Goal: Transaction & Acquisition: Purchase product/service

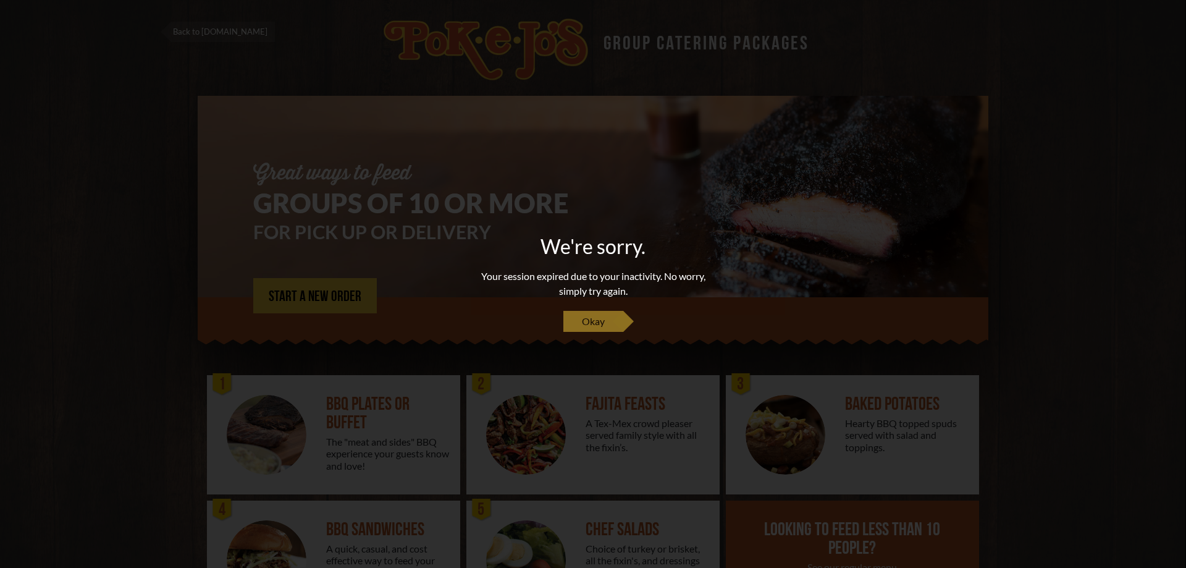
click at [600, 323] on span "Okay" at bounding box center [593, 321] width 23 height 15
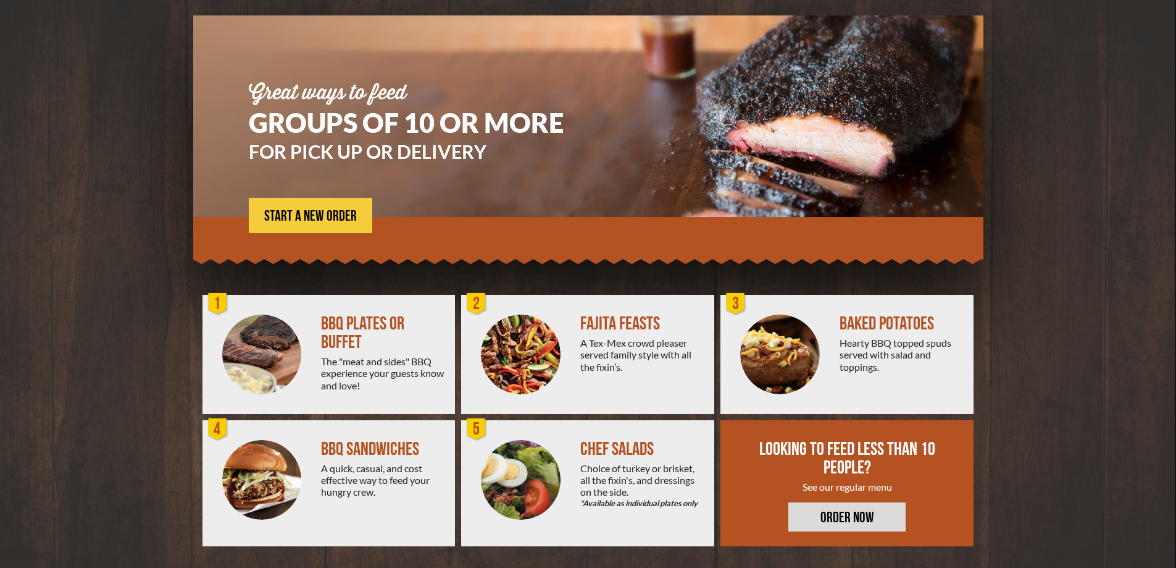
scroll to position [83, 0]
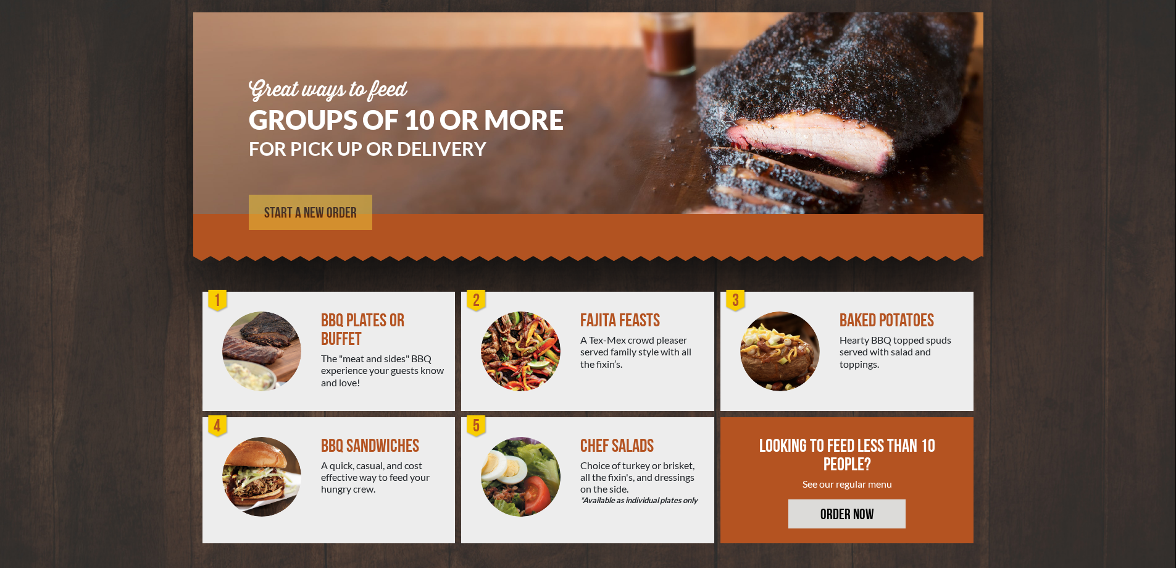
click at [330, 217] on span "START A NEW ORDER" at bounding box center [310, 213] width 93 height 15
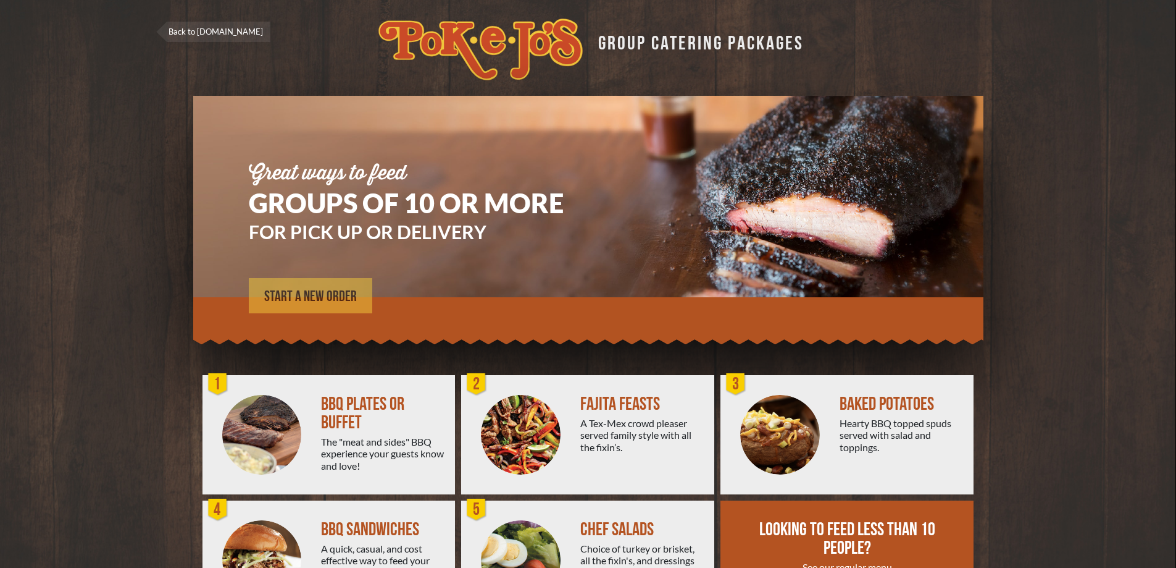
click at [327, 285] on link "START A NEW ORDER" at bounding box center [311, 295] width 124 height 35
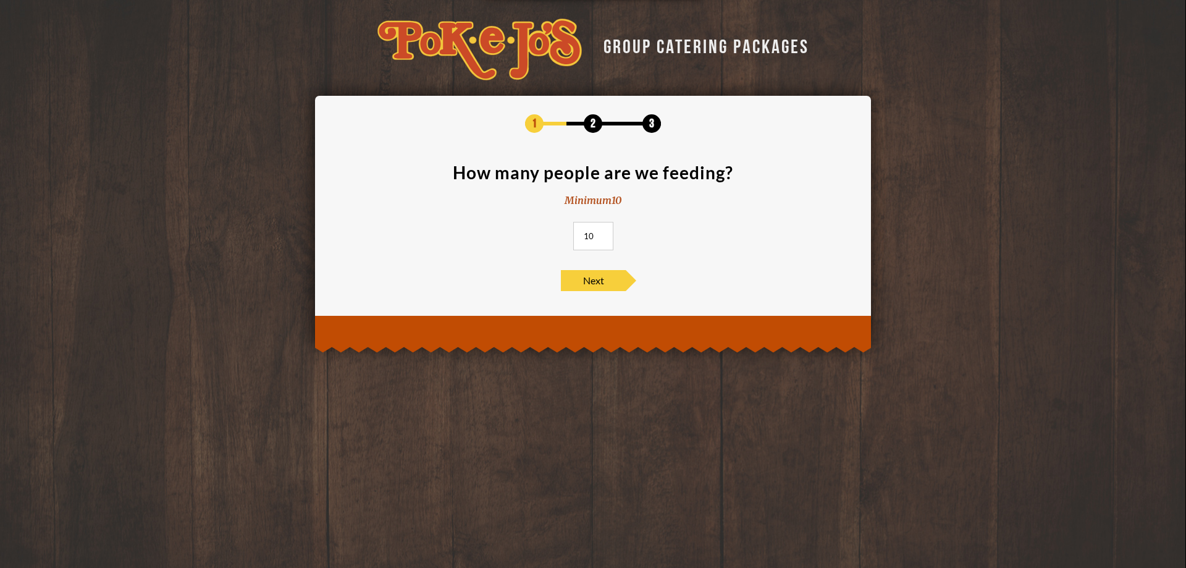
click at [593, 237] on input "10" at bounding box center [593, 236] width 40 height 28
type input "100"
click at [593, 284] on span "Next" at bounding box center [593, 280] width 65 height 21
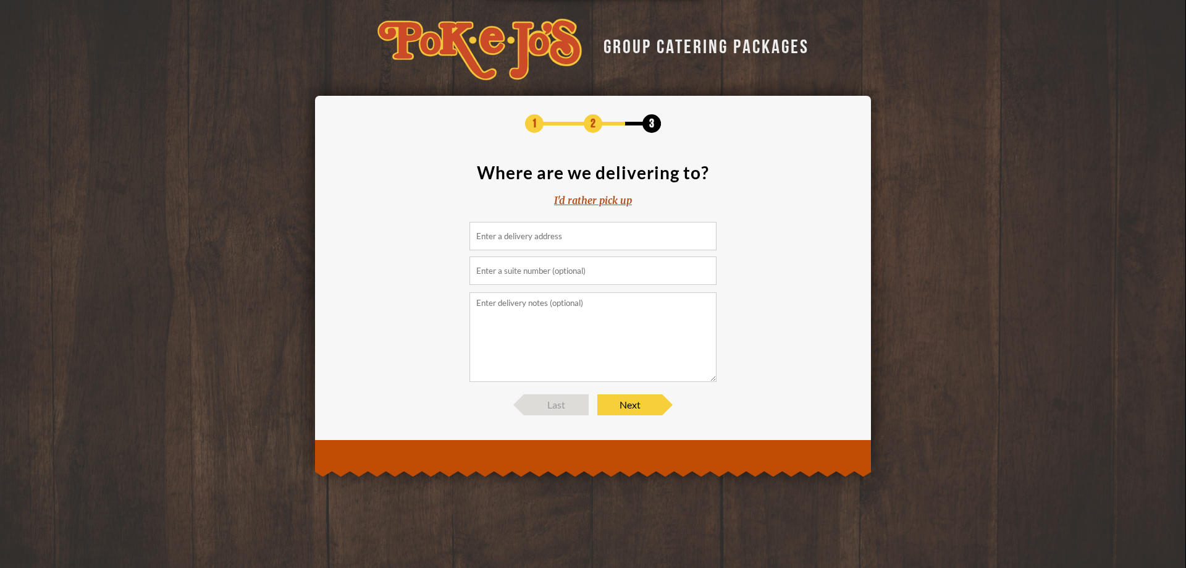
click at [521, 241] on input at bounding box center [592, 236] width 247 height 28
type input "2"
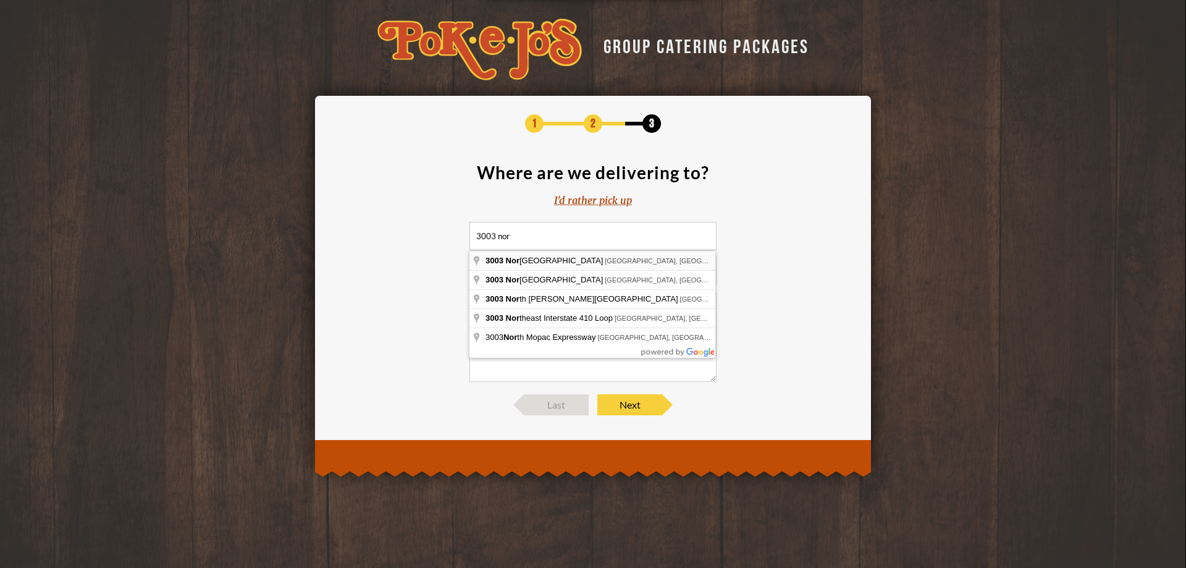
type input "3003 Northland Drive, Austin, TX, USA"
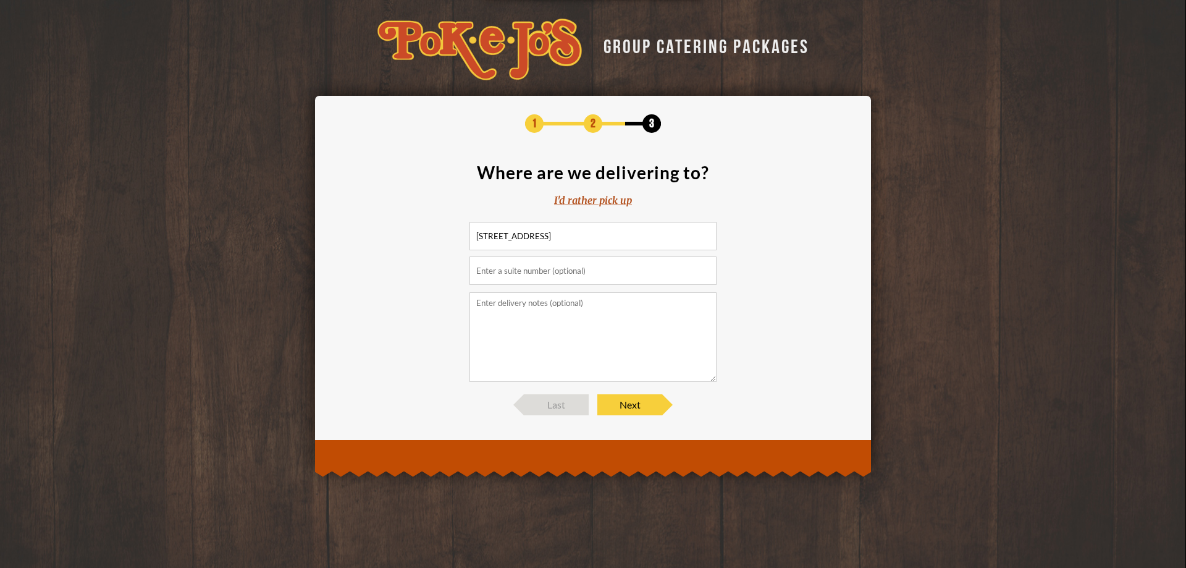
click at [556, 323] on textarea at bounding box center [592, 337] width 247 height 90
type textarea "Please deliver to back building (Fellowship & Education Bldg)"
click at [637, 406] on span "Next" at bounding box center [629, 404] width 65 height 21
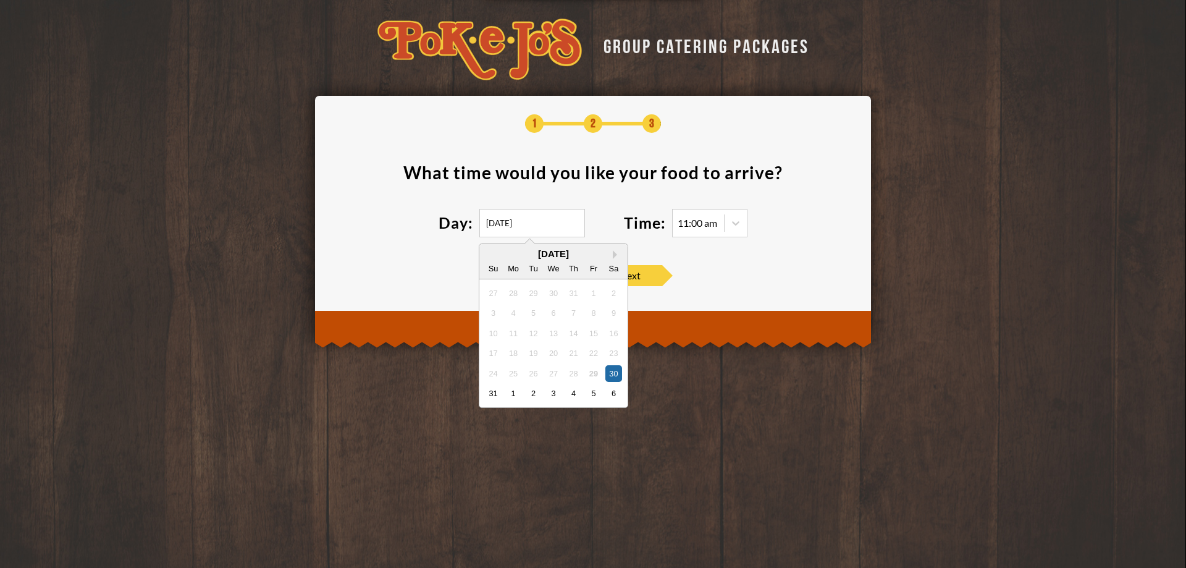
click at [539, 216] on input "08/30/2025" at bounding box center [532, 223] width 106 height 28
click at [617, 251] on button "Next Month" at bounding box center [617, 254] width 9 height 9
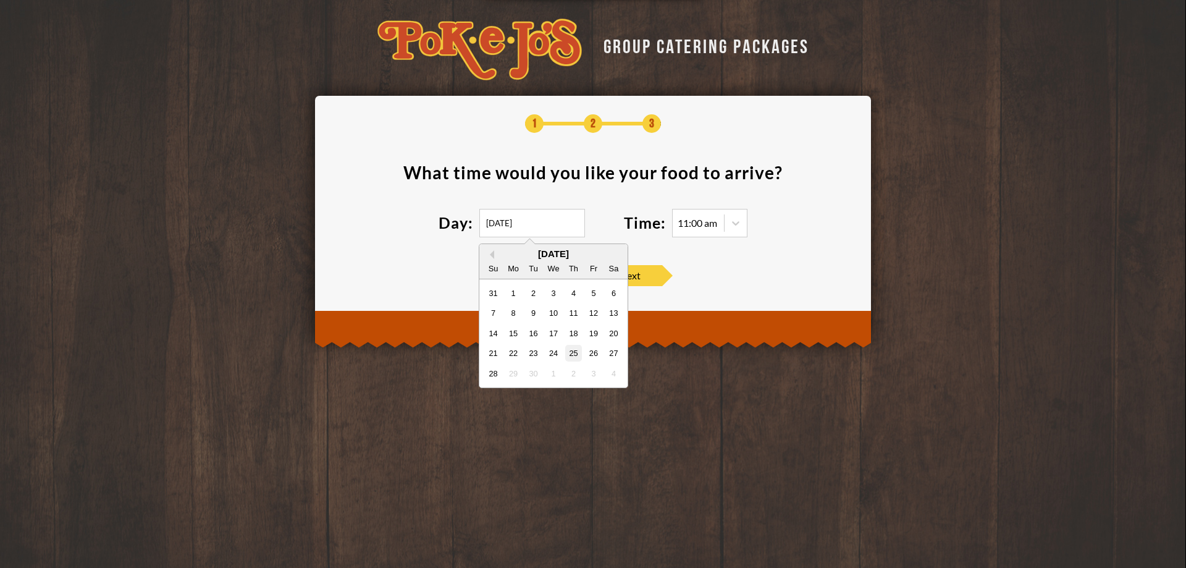
click at [579, 354] on div "25" at bounding box center [573, 353] width 17 height 17
type input "09/25/2025"
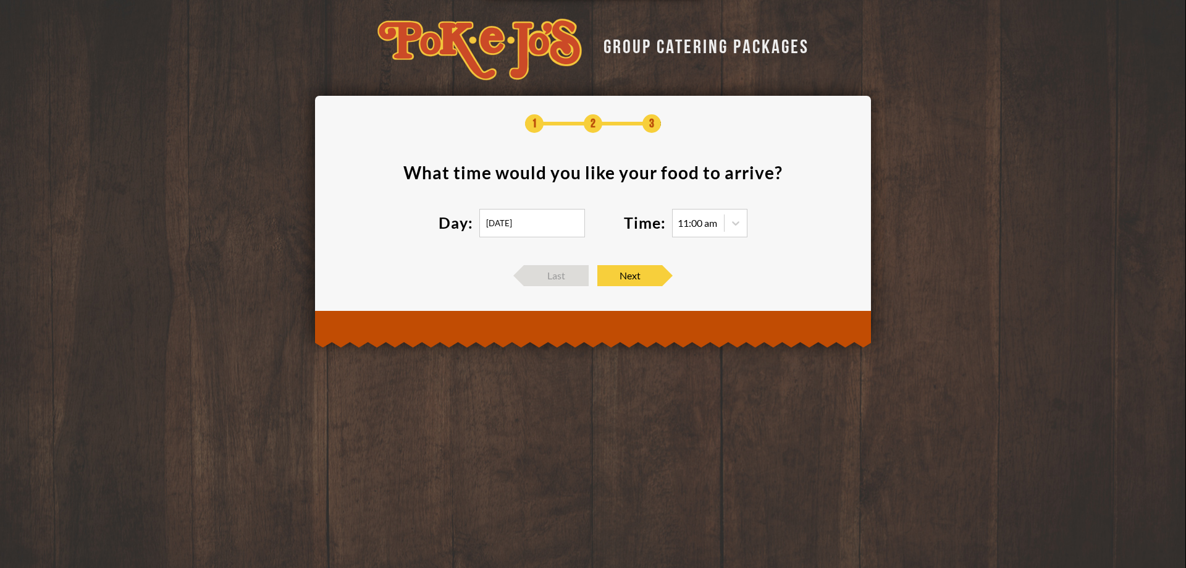
click at [724, 222] on span at bounding box center [724, 222] width 1 height 17
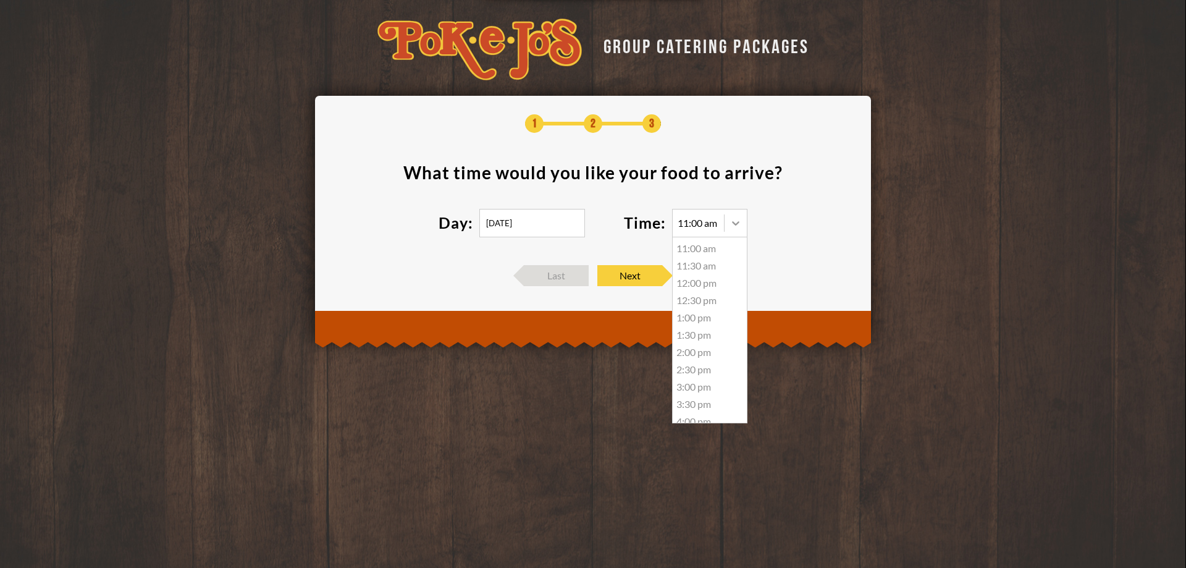
click at [732, 224] on icon at bounding box center [735, 223] width 12 height 12
click at [705, 341] on div "5:00 pm" at bounding box center [710, 341] width 74 height 17
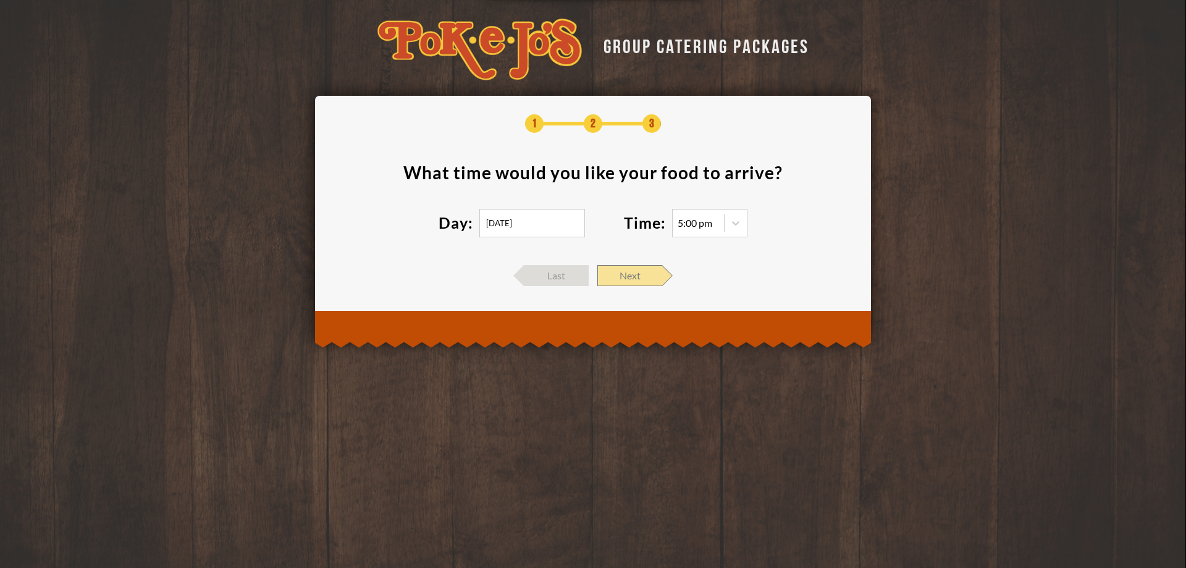
click at [653, 279] on span "Next" at bounding box center [629, 275] width 65 height 21
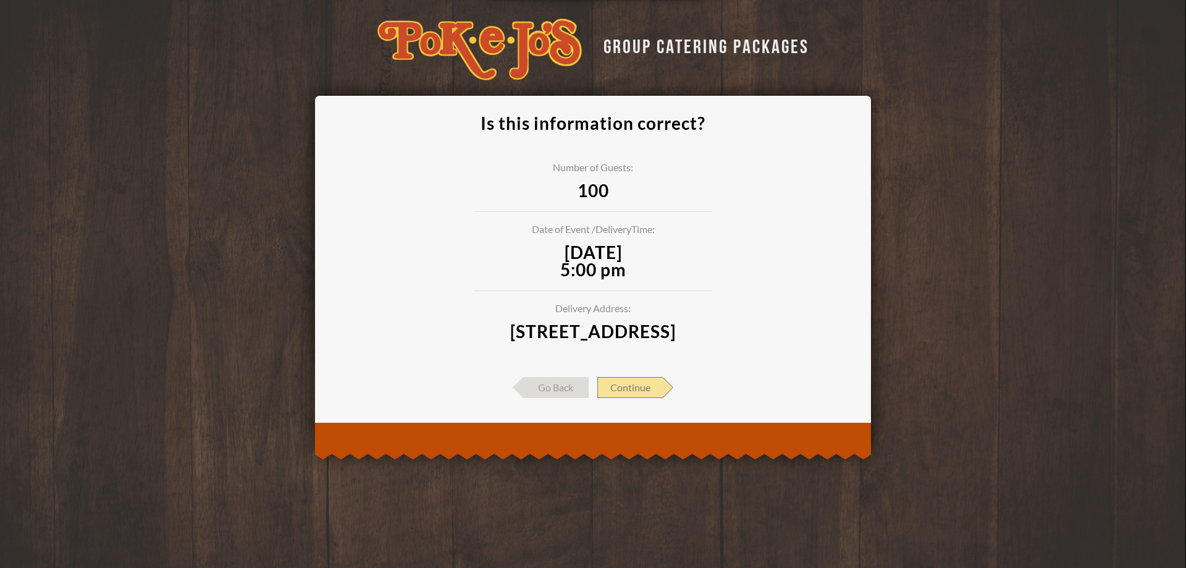
click at [649, 398] on span "Continue" at bounding box center [629, 387] width 65 height 21
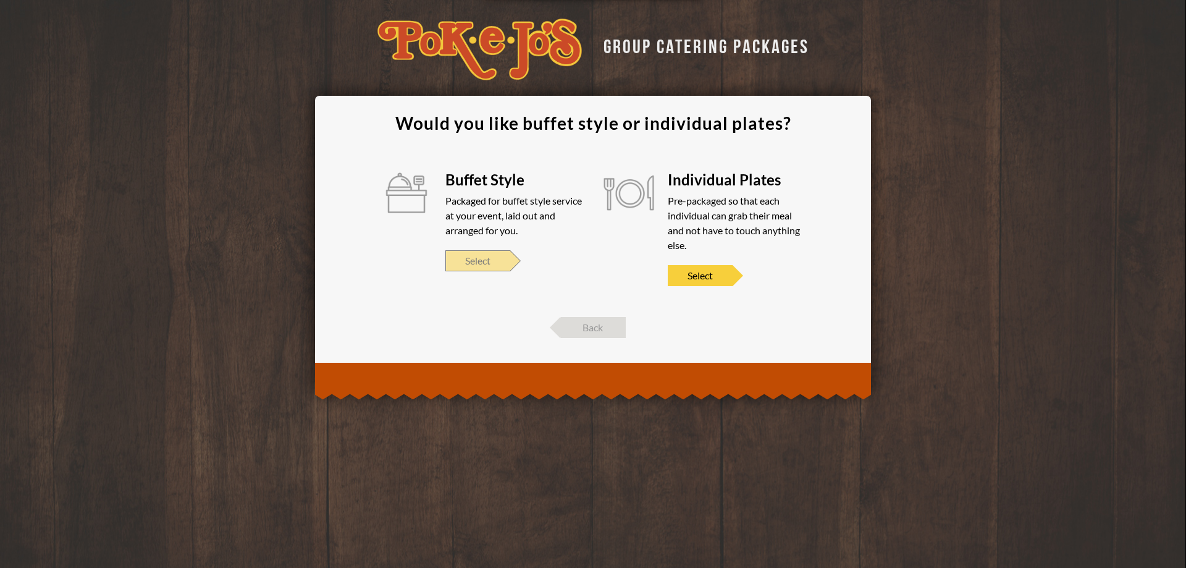
click at [495, 262] on span "Select" at bounding box center [477, 260] width 65 height 21
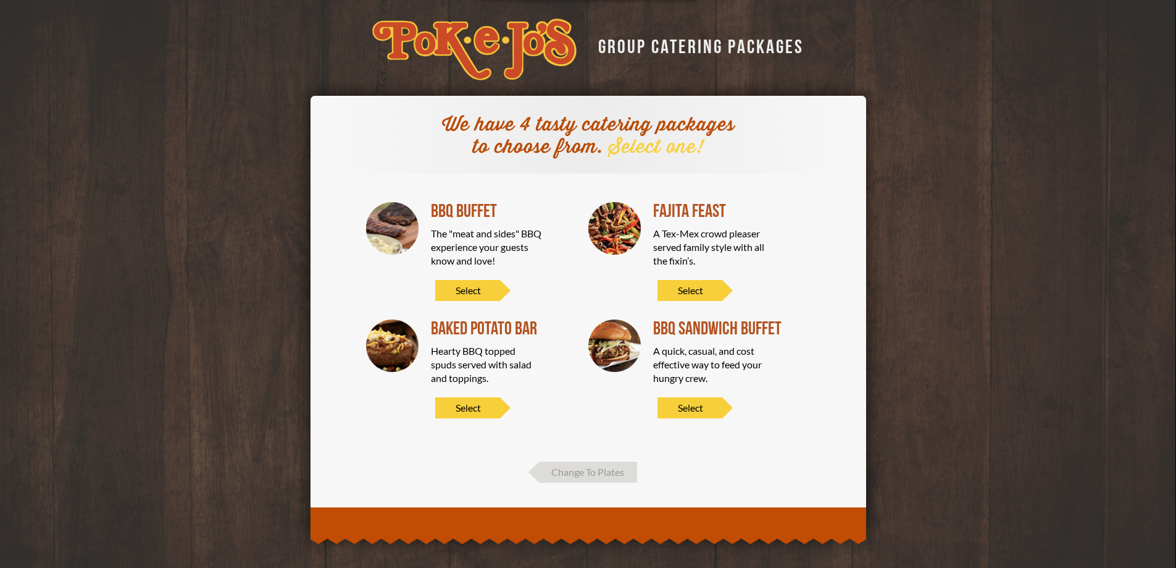
click at [469, 279] on div "BBQ Buffet The "meat and sides" BBQ experience your guests know and love! Select" at bounding box center [500, 251] width 138 height 99
click at [469, 285] on span "Select" at bounding box center [467, 290] width 65 height 21
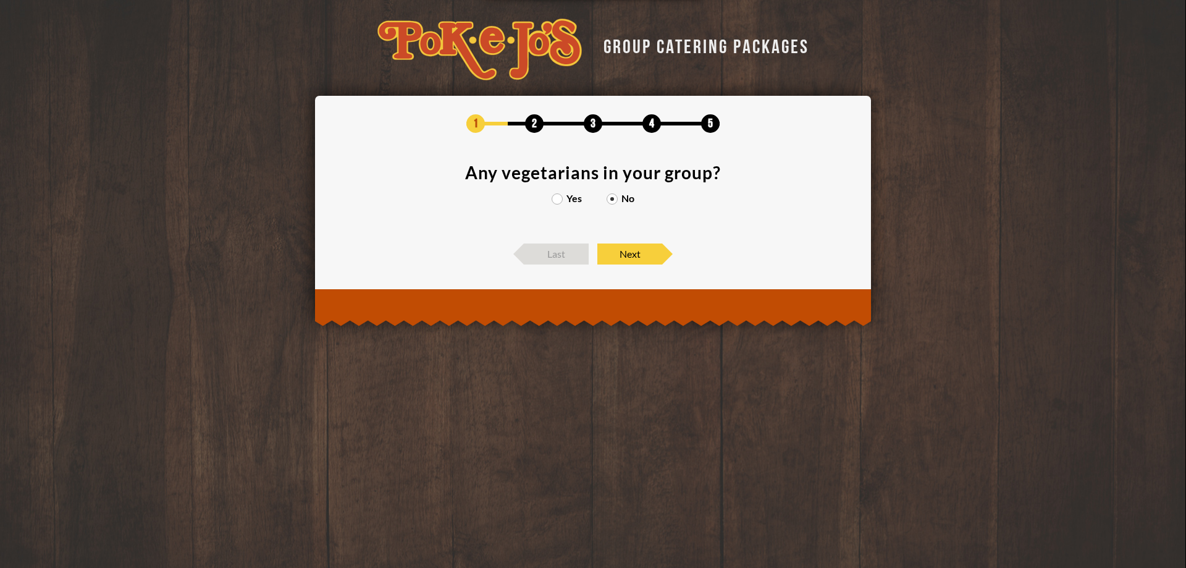
click at [632, 265] on div "1 2 3 4 5 Any vegetarians in your group? Yes No Last Next" at bounding box center [593, 189] width 556 height 187
click at [633, 254] on span "Next" at bounding box center [629, 253] width 65 height 21
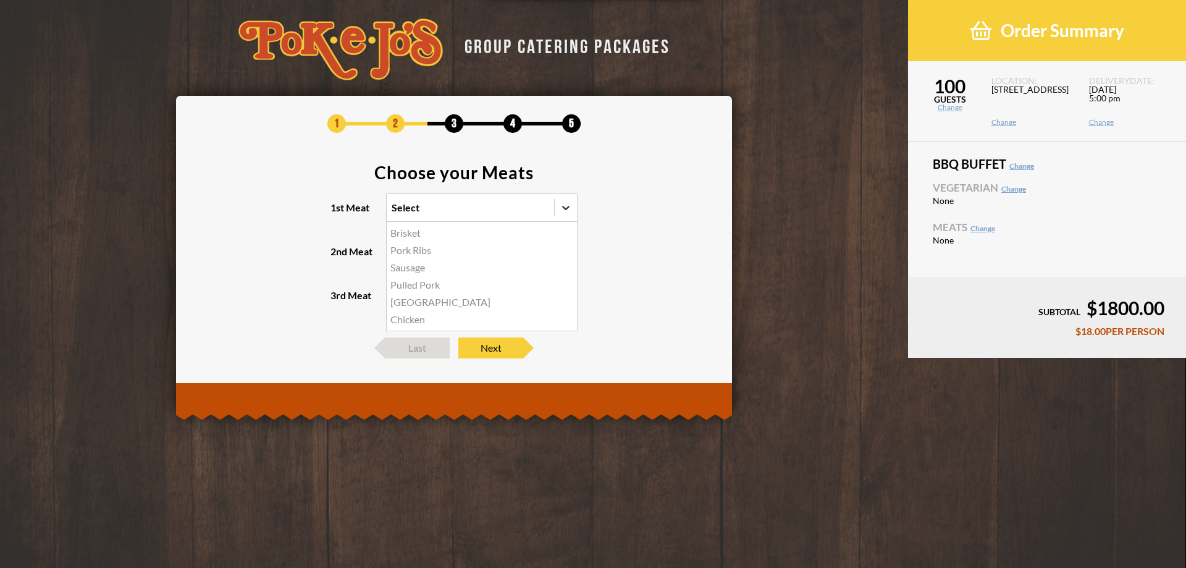
click at [561, 214] on div at bounding box center [566, 207] width 22 height 22
click at [338, 213] on input "1st Meat option Brisket focused, 1 of 6. 6 results available. Use Up and Down t…" at bounding box center [338, 213] width 0 height 0
click at [421, 230] on div "Brisket" at bounding box center [482, 232] width 190 height 17
click at [338, 213] on input "1st Meat option Brisket focused, 1 of 6. 6 results available. Use Up and Down t…" at bounding box center [338, 213] width 0 height 0
click at [563, 249] on icon at bounding box center [565, 251] width 7 height 4
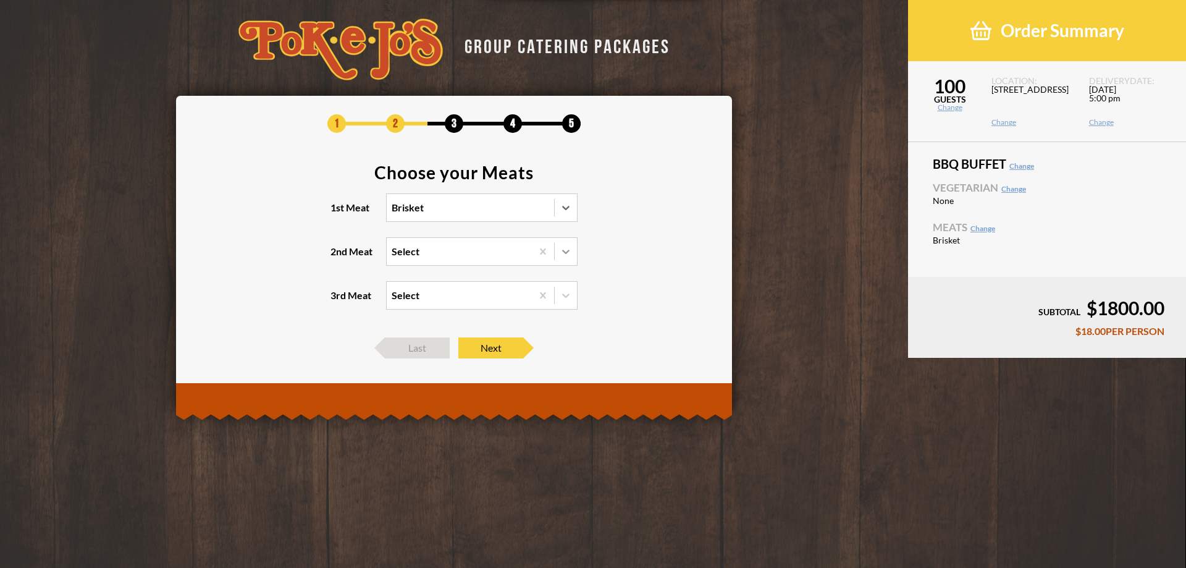
click at [338, 257] on input "2nd Meat Select" at bounding box center [338, 257] width 0 height 0
click at [414, 329] on div "Turkey" at bounding box center [482, 328] width 190 height 17
click at [338, 257] on input "2nd Meat option Turkey focused, 4 of 5. 5 results available. Use Up and Down to…" at bounding box center [338, 257] width 0 height 0
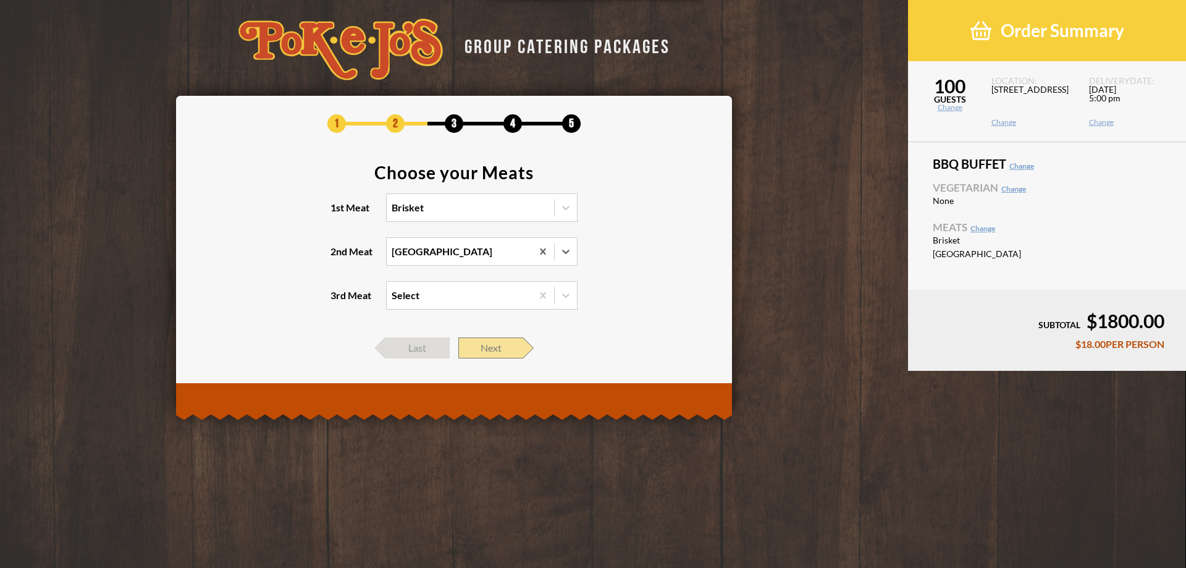
click at [493, 346] on span "Next" at bounding box center [490, 347] width 65 height 21
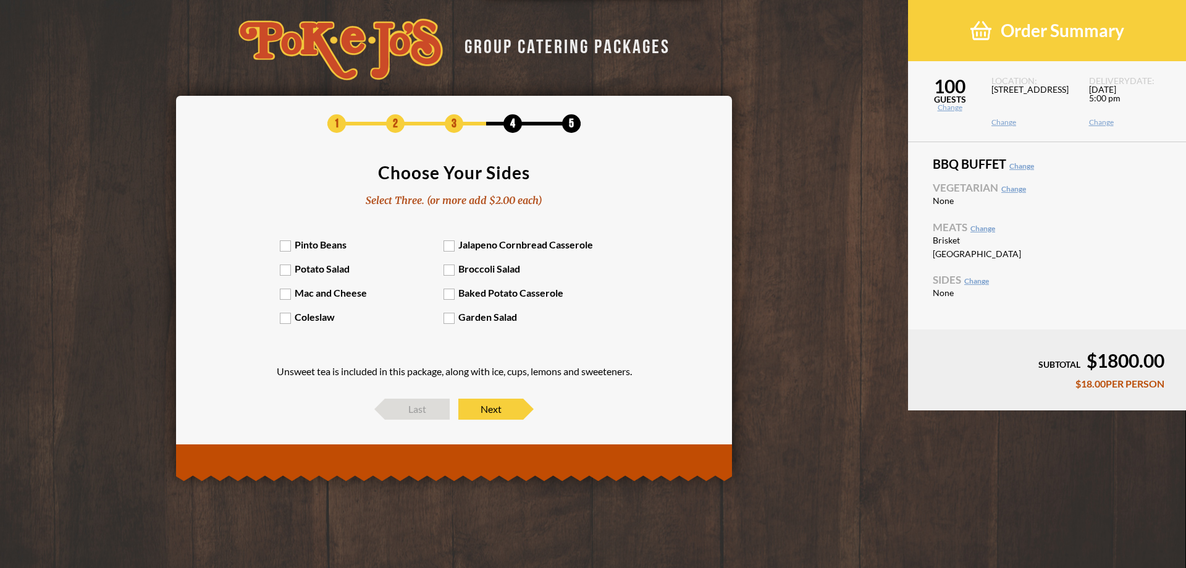
click at [285, 245] on label "Pinto Beans" at bounding box center [362, 244] width 164 height 12
click at [0, 0] on input "Pinto Beans" at bounding box center [0, 0] width 0 height 0
click at [284, 295] on label "Mac and Cheese" at bounding box center [362, 293] width 164 height 12
click at [0, 0] on input "Mac and Cheese" at bounding box center [0, 0] width 0 height 0
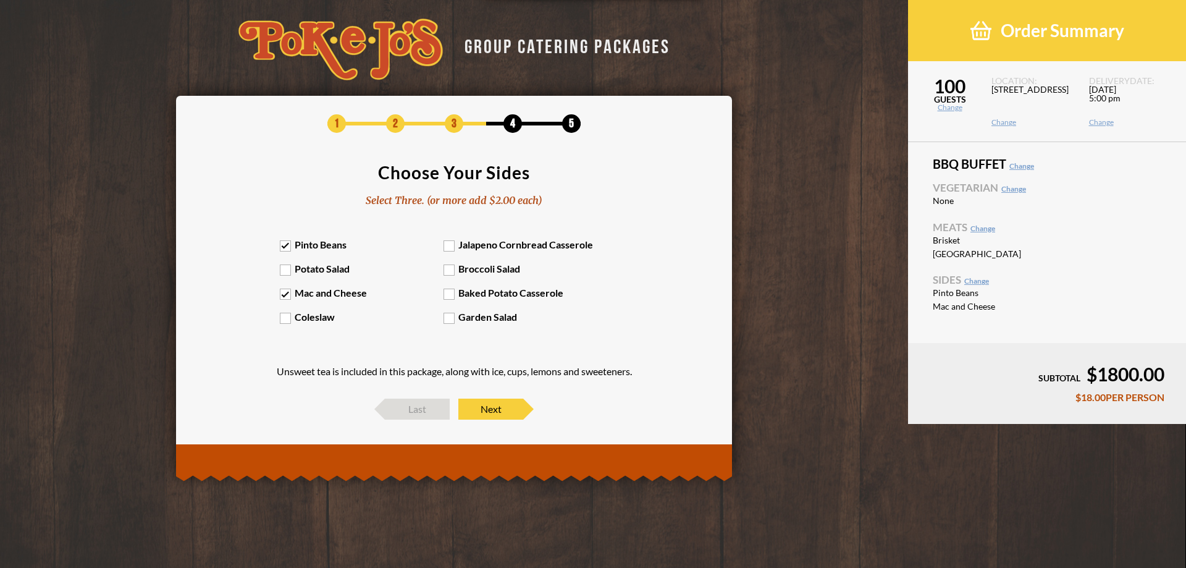
click at [453, 312] on label "Garden Salad" at bounding box center [525, 317] width 164 height 12
click at [0, 0] on input "Garden Salad" at bounding box center [0, 0] width 0 height 0
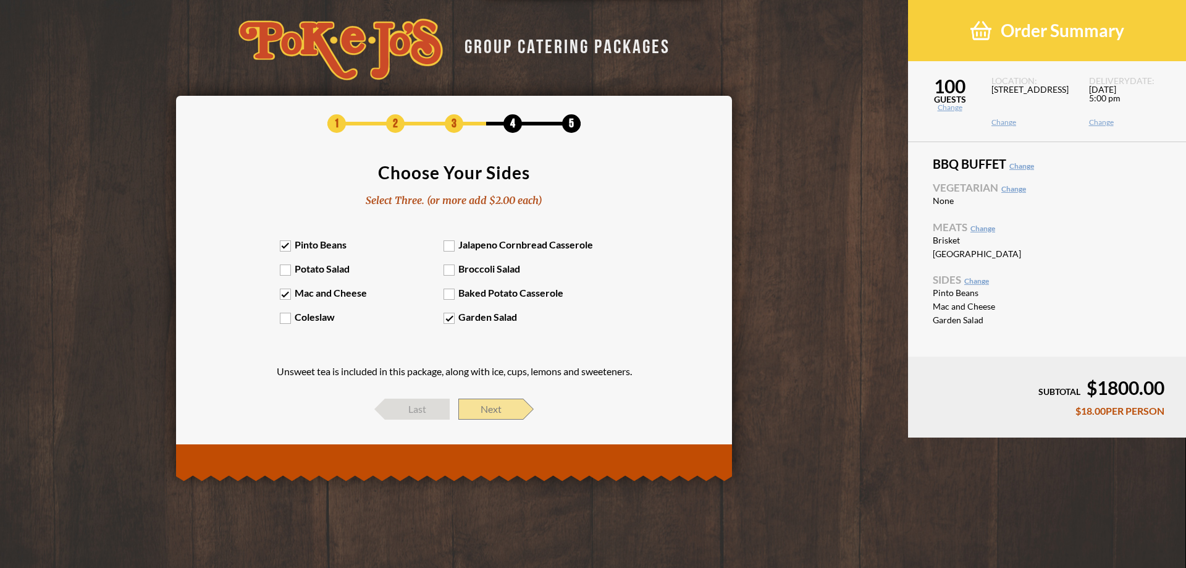
click at [490, 409] on span "Next" at bounding box center [490, 408] width 65 height 21
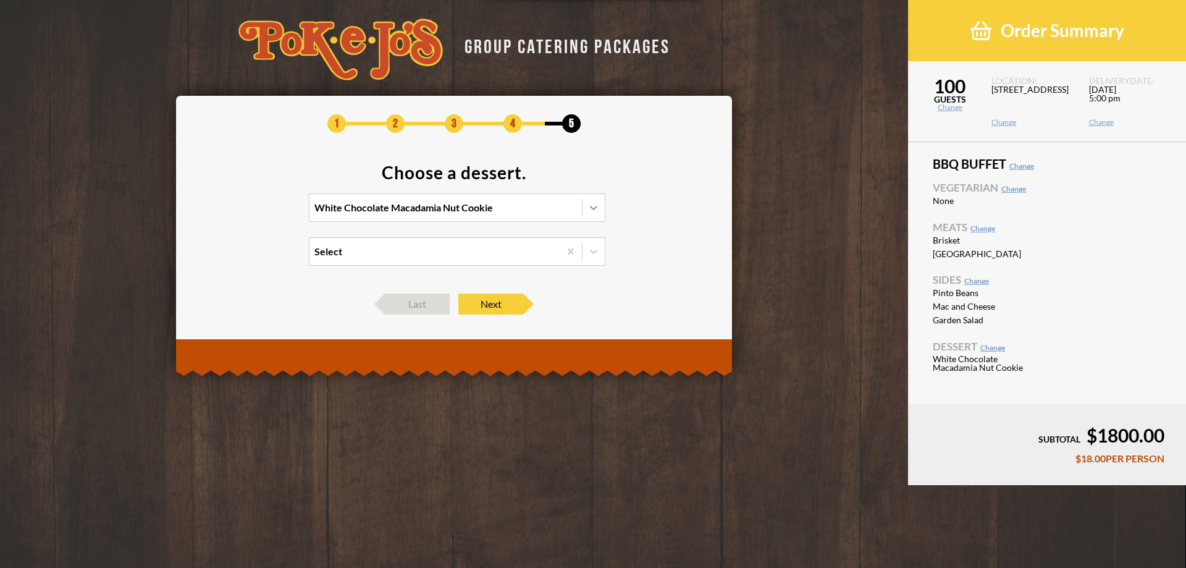
click at [594, 209] on icon at bounding box center [593, 207] width 12 height 12
click at [261, 213] on input "White Chocolate Macadamia Nut Cookie" at bounding box center [261, 213] width 0 height 0
click at [414, 248] on div "Chocolate Chip Cookie" at bounding box center [456, 249] width 295 height 17
click at [261, 213] on input "option Chocolate Chip Cookie focused, 2 of 4. 4 results available. Use Up and D…" at bounding box center [261, 213] width 0 height 0
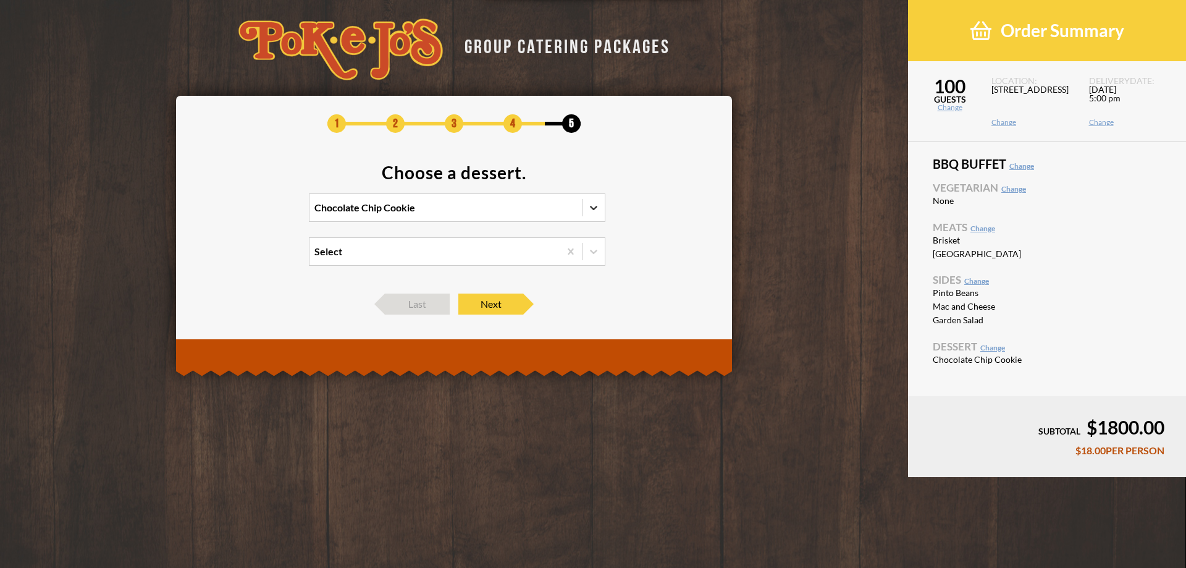
click at [593, 201] on icon at bounding box center [593, 207] width 12 height 12
click at [261, 213] on input "option Chocolate Chip Cookie, selected. 0 results available. Select is focused …" at bounding box center [261, 213] width 0 height 0
click at [425, 282] on div "No Dessert -$0.25/PERSON" at bounding box center [456, 284] width 295 height 17
click at [261, 213] on input "option Chocolate Chip Cookie, selected. option No Dessert focused, 4 of 4. 4 re…" at bounding box center [261, 213] width 0 height 0
click at [501, 301] on span "Next" at bounding box center [490, 303] width 65 height 21
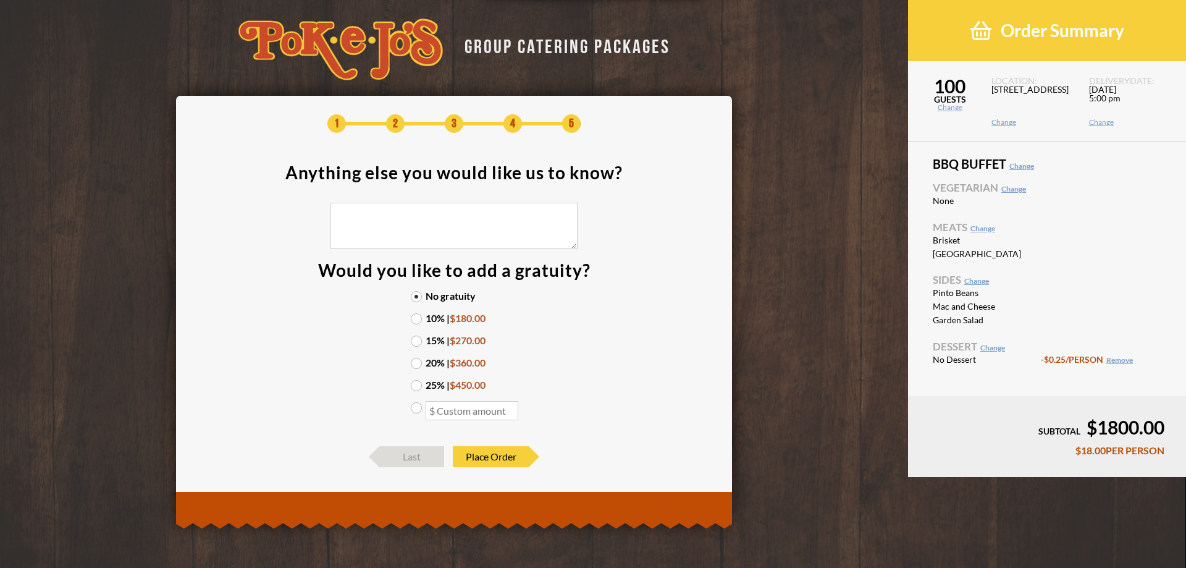
click at [419, 342] on label "15% | $270.00" at bounding box center [454, 340] width 86 height 10
click at [0, 0] on input "15% | $270.00" at bounding box center [0, 0] width 0 height 0
click at [506, 456] on span "Place Order" at bounding box center [491, 456] width 76 height 21
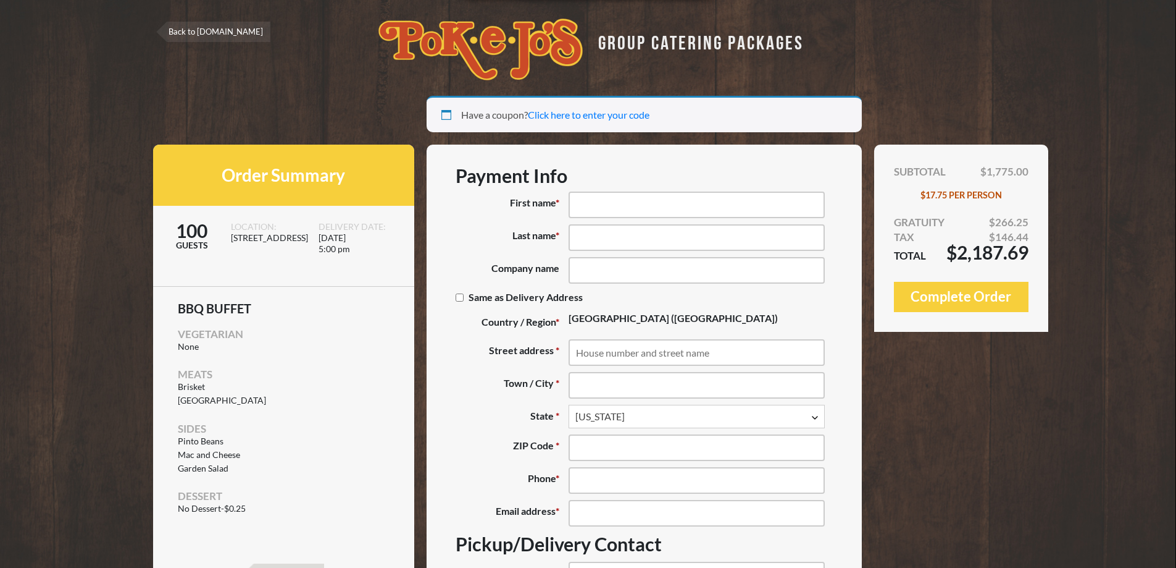
select select "TX"
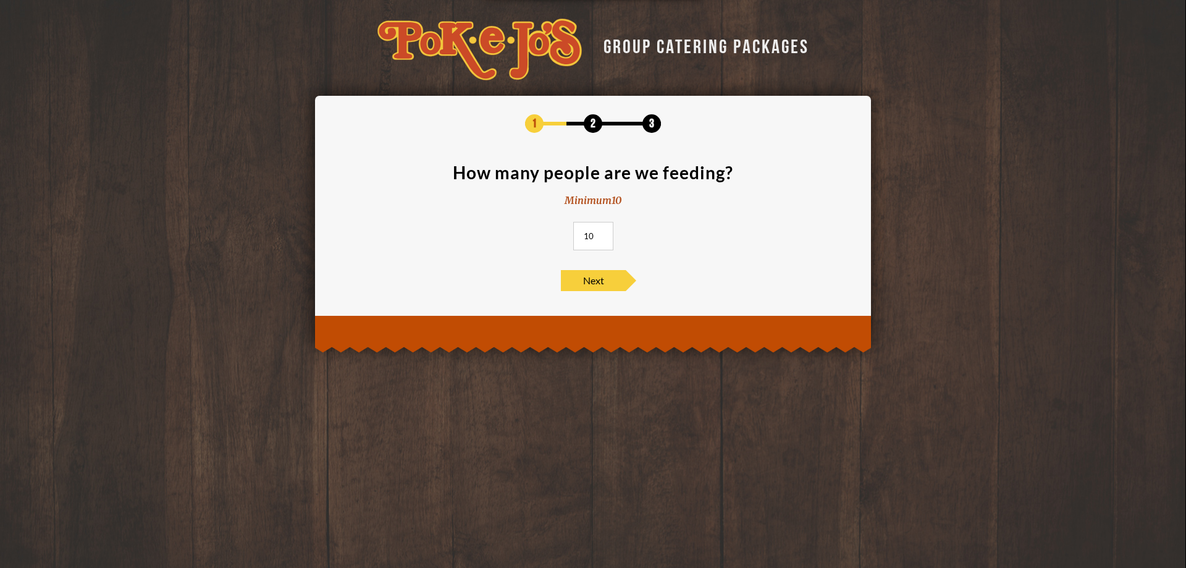
click at [594, 235] on input "10" at bounding box center [593, 236] width 40 height 28
type input "100"
click at [590, 281] on span "Next" at bounding box center [593, 280] width 65 height 21
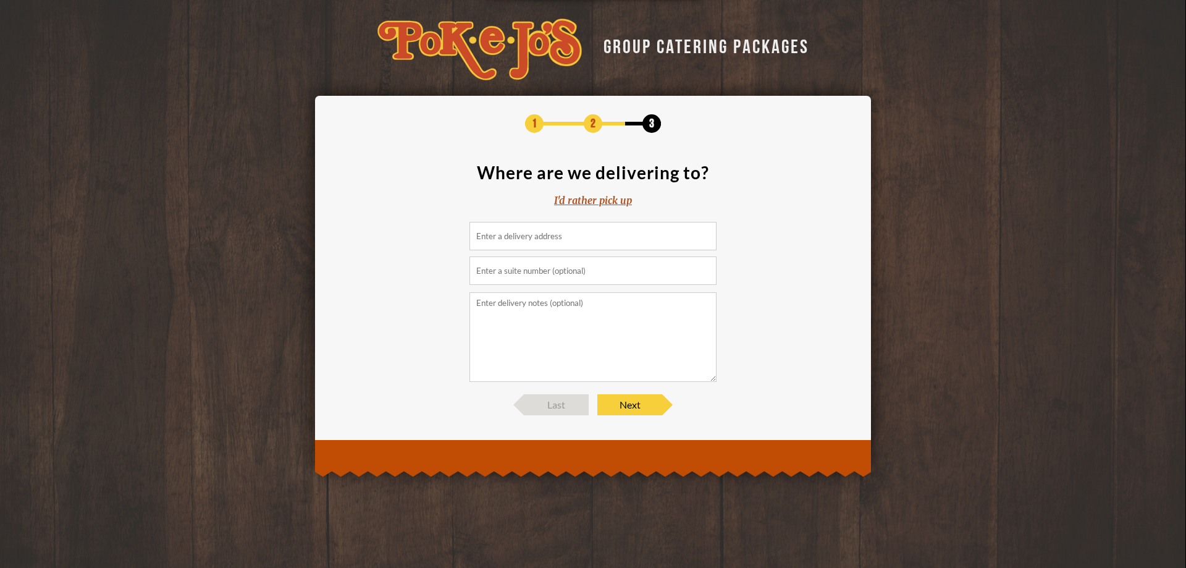
click at [573, 237] on input at bounding box center [592, 236] width 247 height 28
